Goal: Information Seeking & Learning: Understand process/instructions

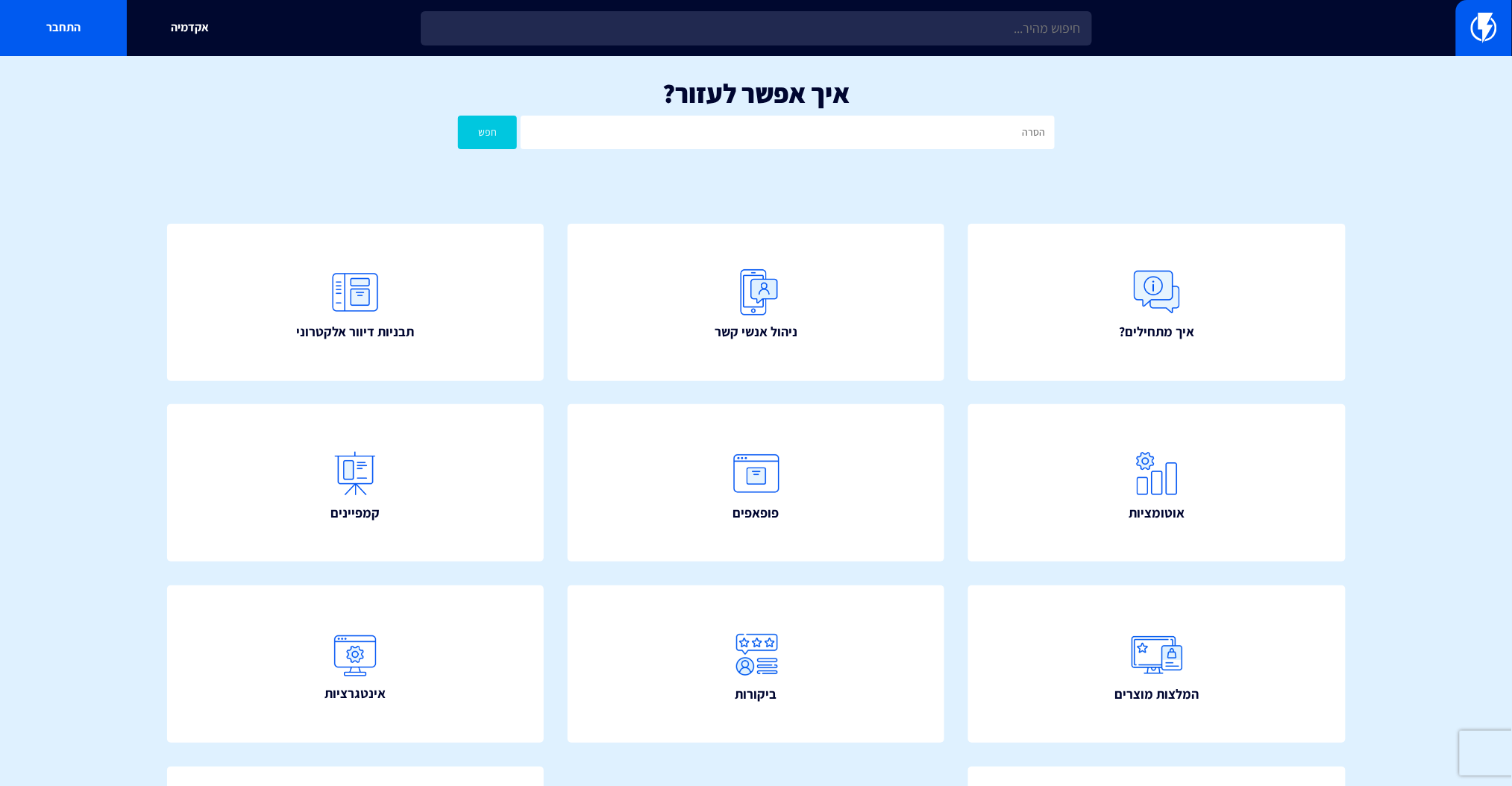
type input "הסרה"
click at [458, 115] on button "חפש" at bounding box center [488, 131] width 60 height 34
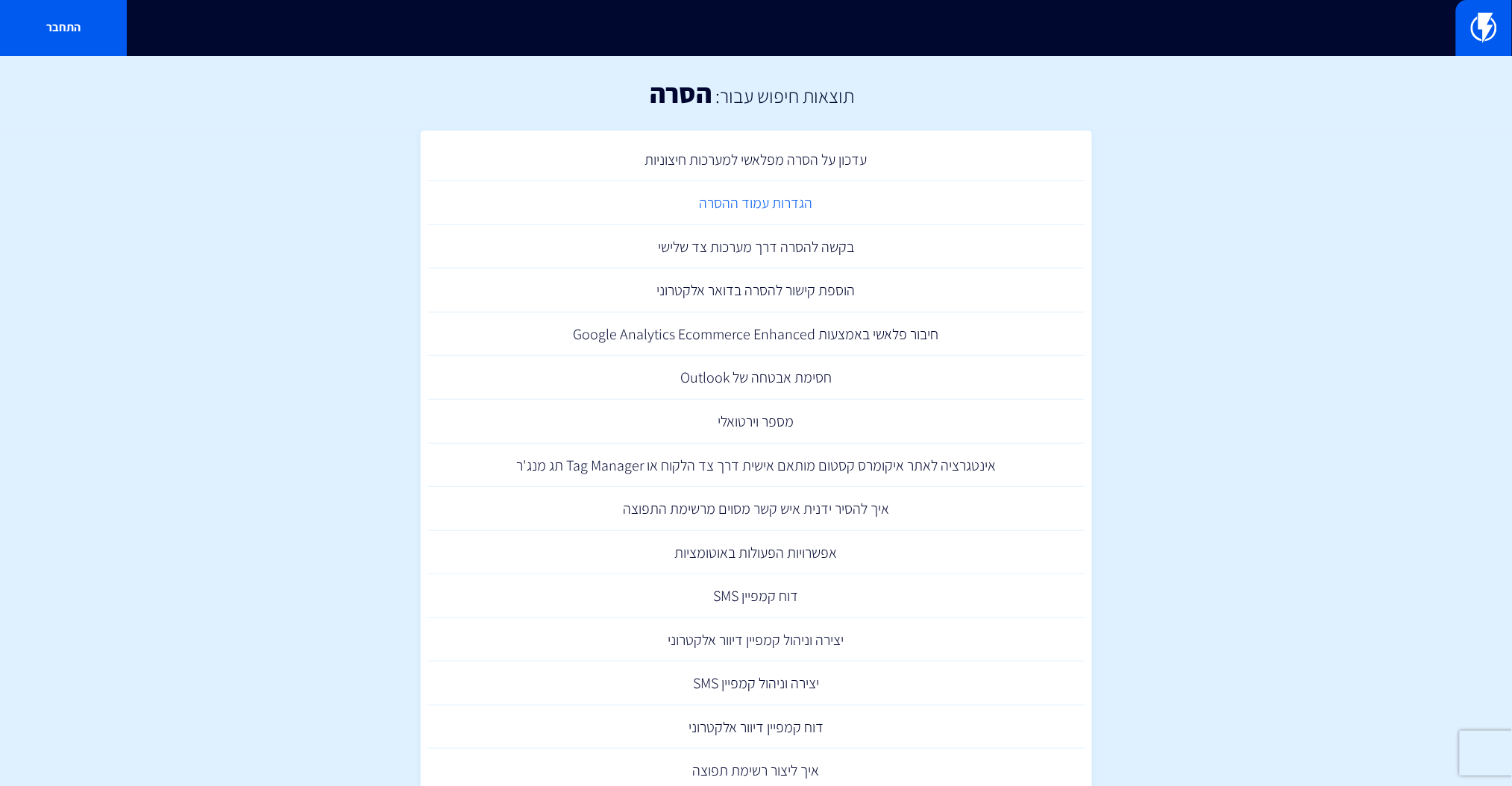
click at [772, 202] on link "הגדרות עמוד ההסרה" at bounding box center [756, 203] width 657 height 44
click at [807, 282] on link "הוספת קישור להסרה בדואר אלקטרוני" at bounding box center [756, 291] width 657 height 44
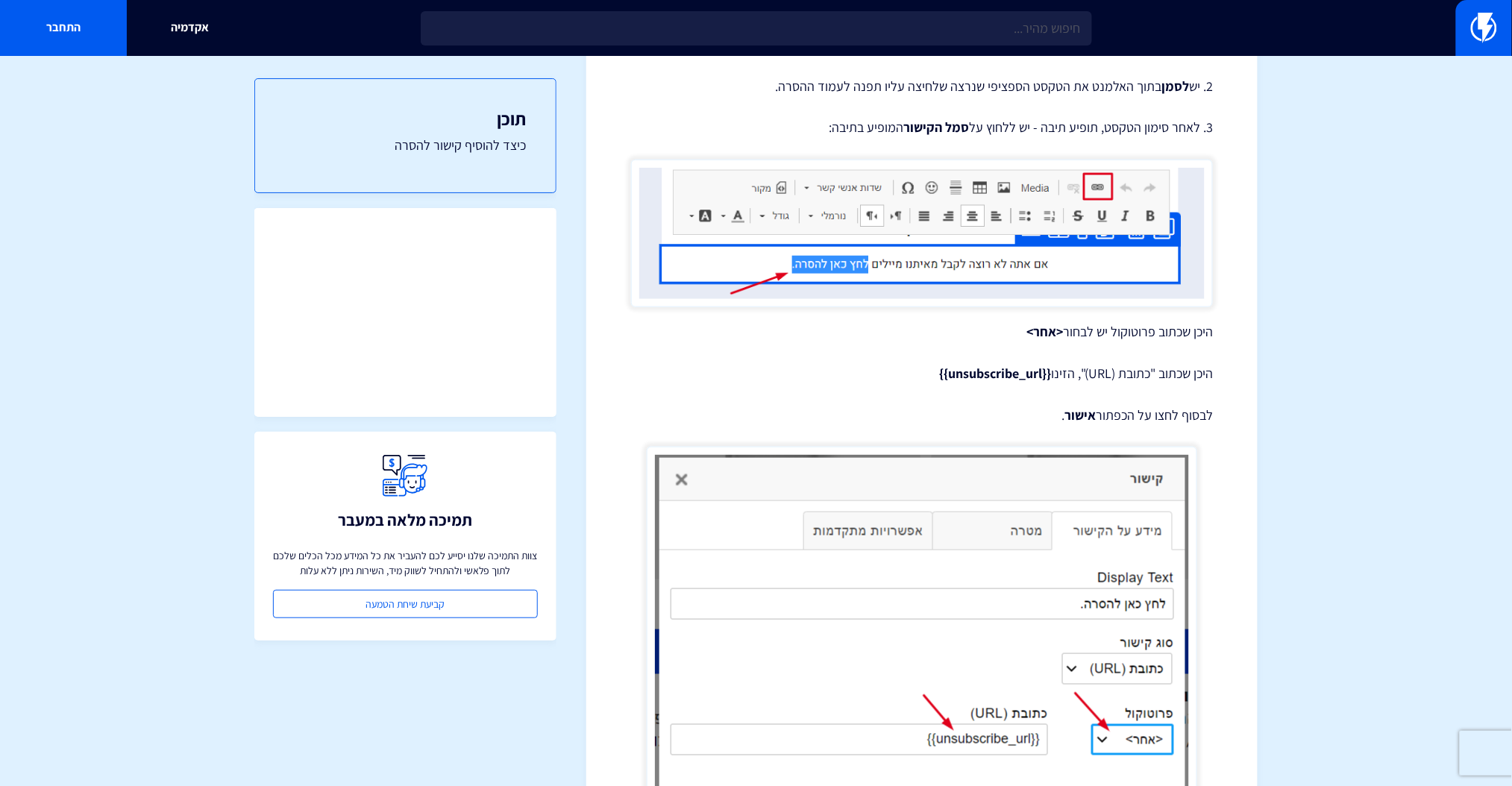
scroll to position [397, 0]
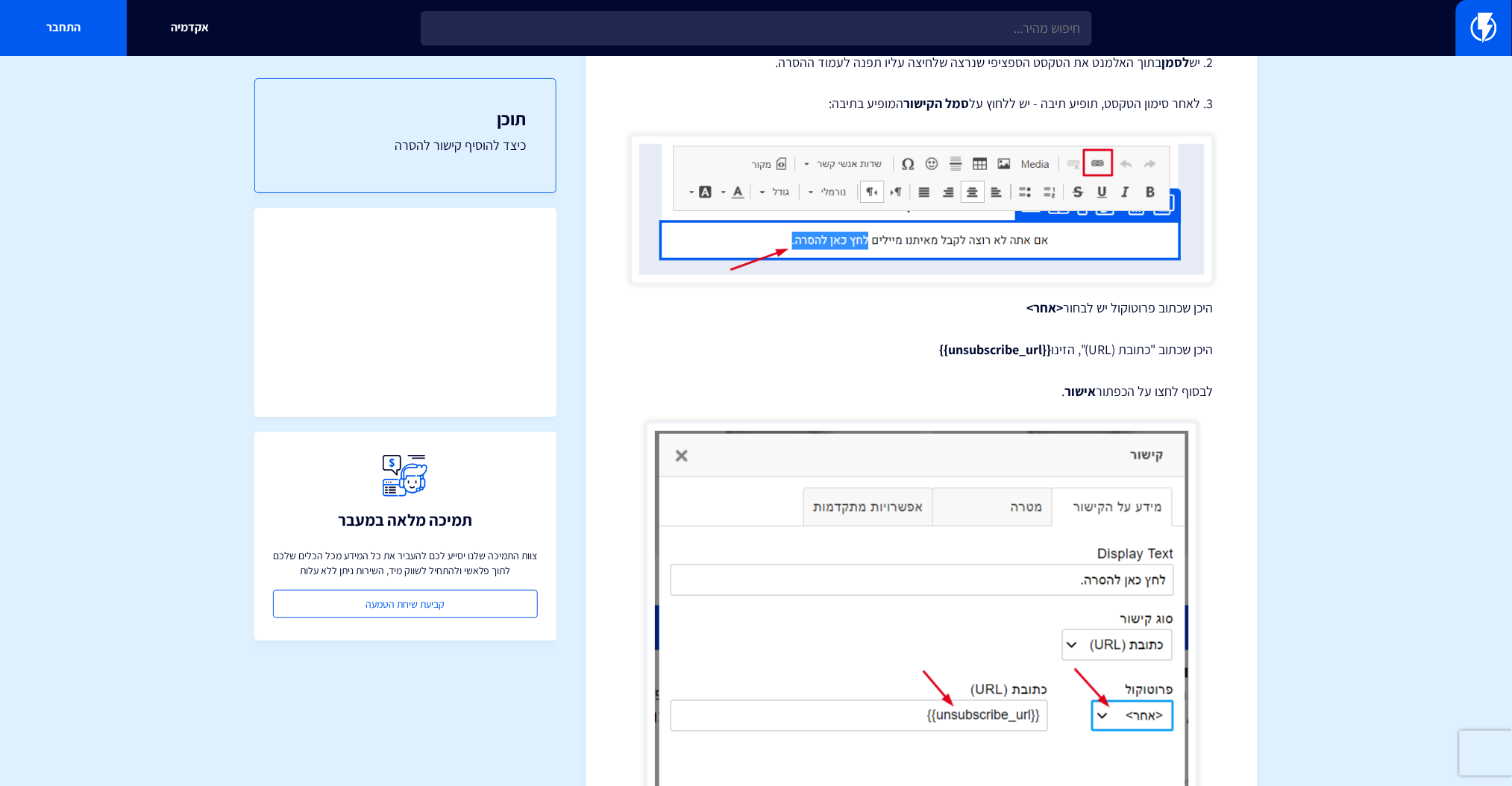
drag, startPoint x: 929, startPoint y: 350, endPoint x: 1047, endPoint y: 350, distance: 118.0
click at [1047, 350] on p "היכן שכתוב "כתובת (URL)", הזינו {{unsubscribe_url}}" at bounding box center [922, 349] width 582 height 19
copy strong "{{unsubscribe_url}}"
